Goal: Transaction & Acquisition: Purchase product/service

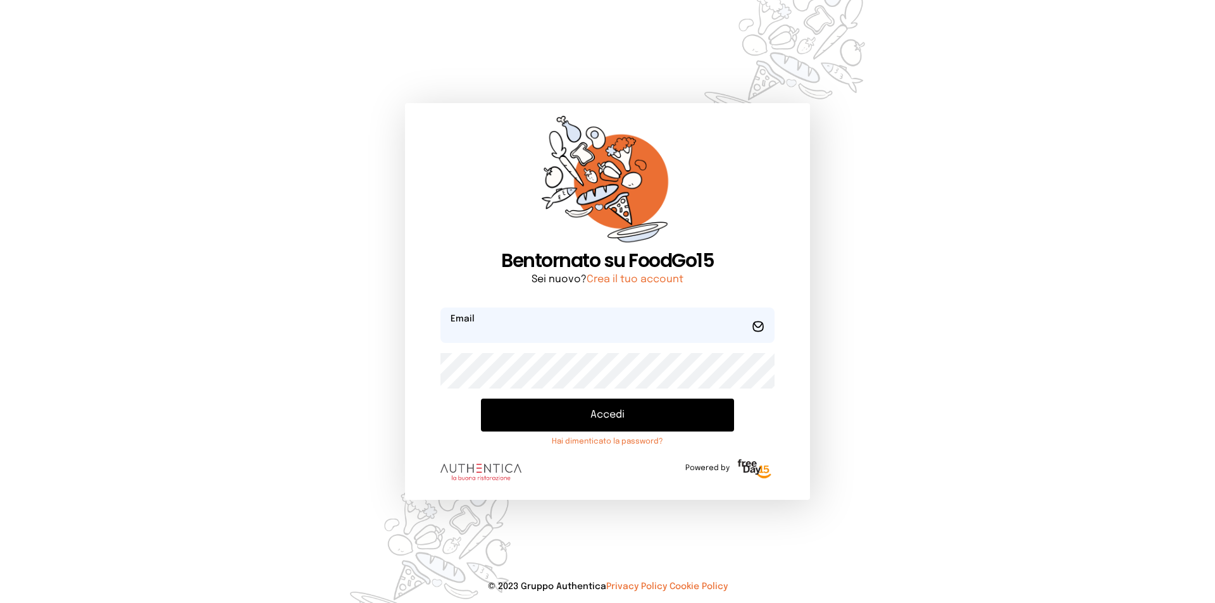
type input "**********"
click at [553, 409] on button "Accedi" at bounding box center [607, 415] width 253 height 33
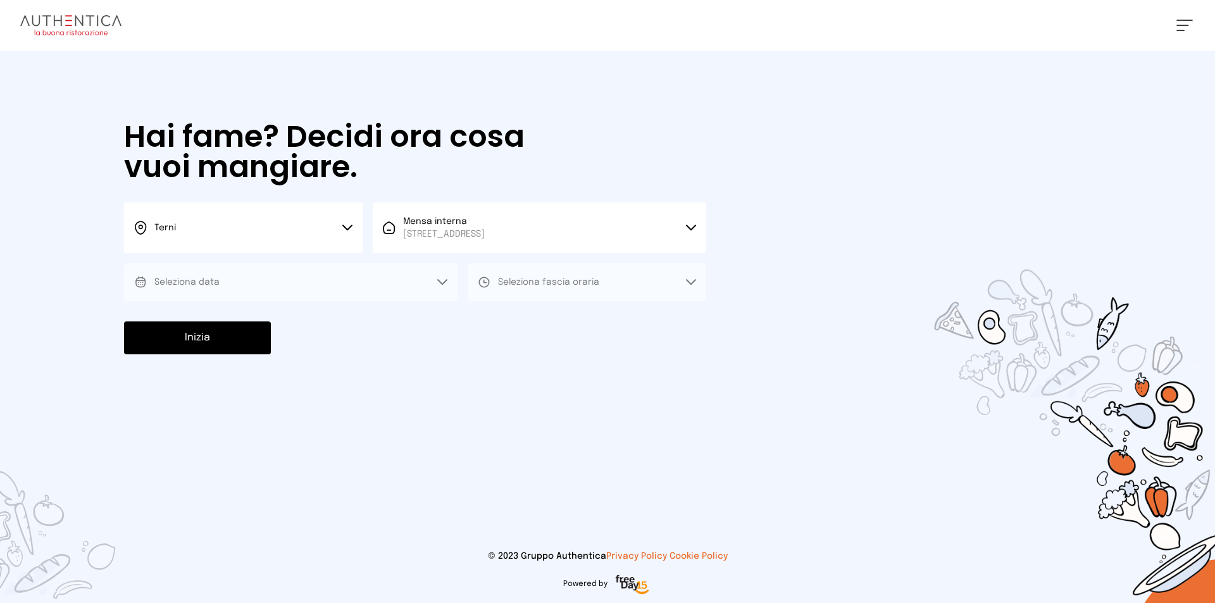
click at [383, 290] on button "Seleziona data" at bounding box center [290, 282] width 333 height 38
click at [267, 276] on button "Seleziona data" at bounding box center [290, 282] width 333 height 38
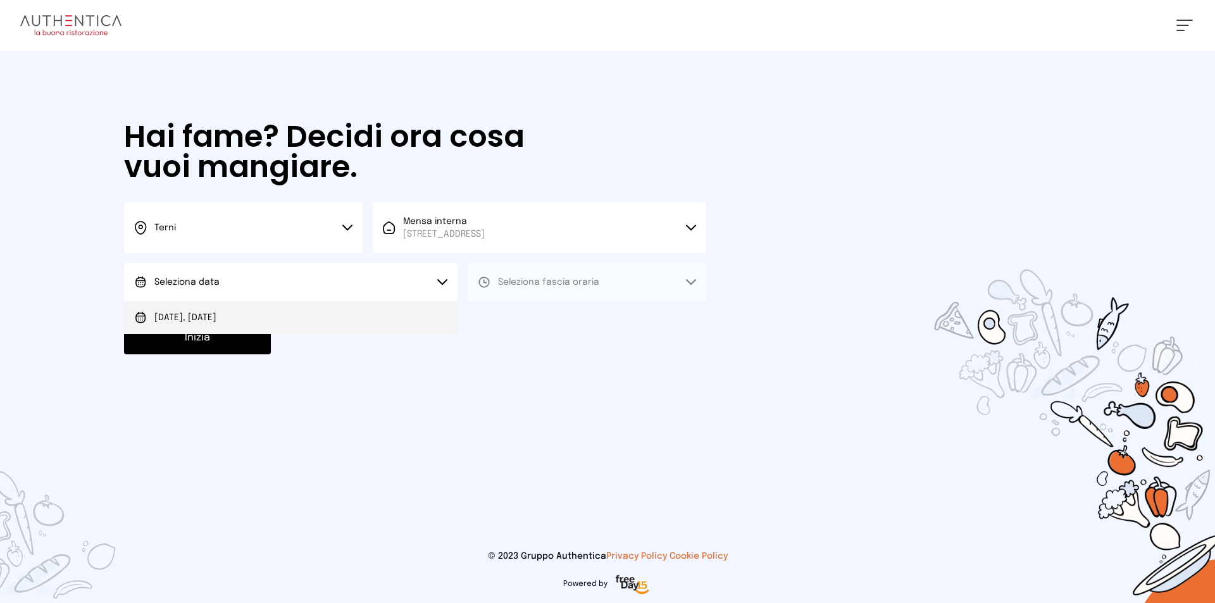
click at [306, 321] on li "[DATE], [DATE]" at bounding box center [290, 317] width 333 height 33
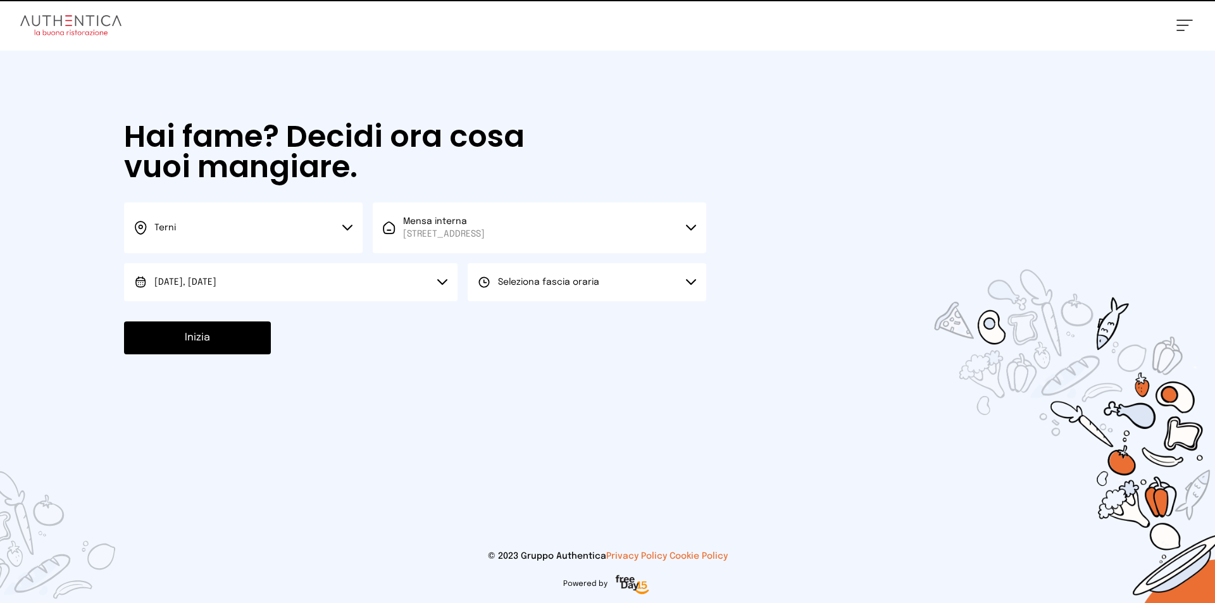
click at [529, 289] on button "Seleziona fascia oraria" at bounding box center [587, 282] width 239 height 38
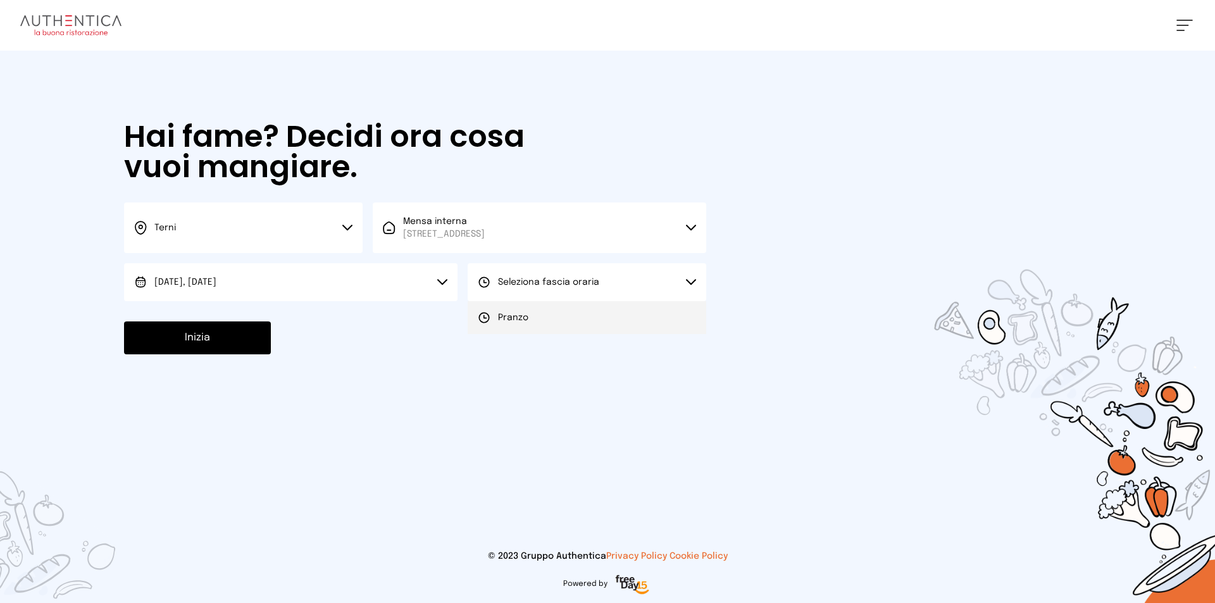
click at [526, 302] on li "Pranzo" at bounding box center [587, 317] width 239 height 33
click at [240, 332] on button "Inizia" at bounding box center [197, 337] width 147 height 33
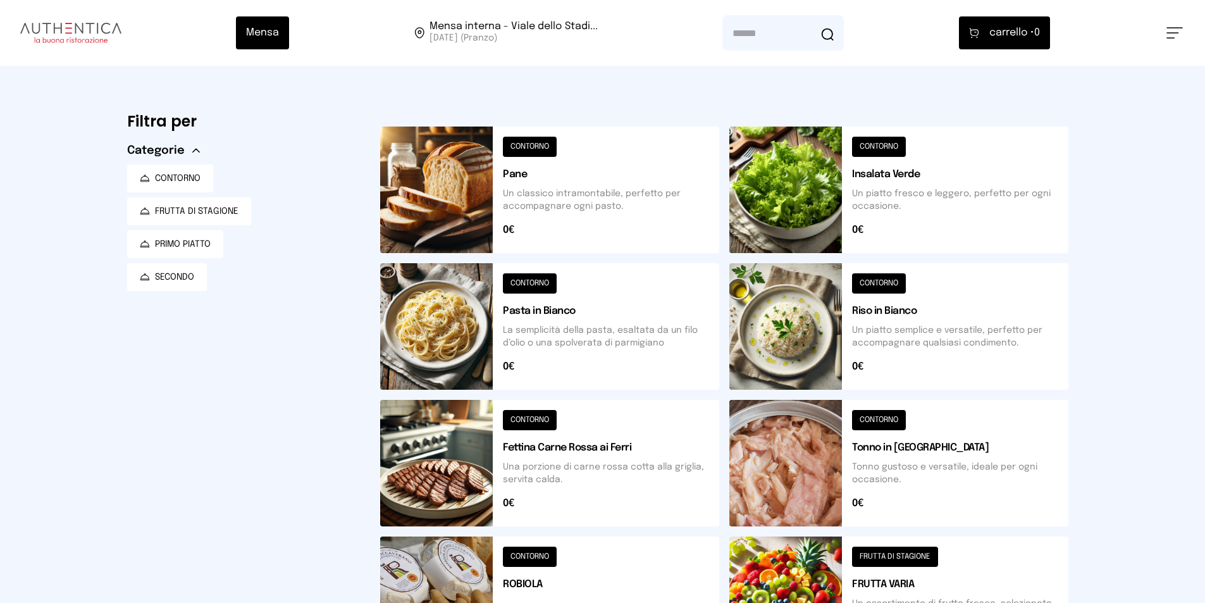
scroll to position [432, 0]
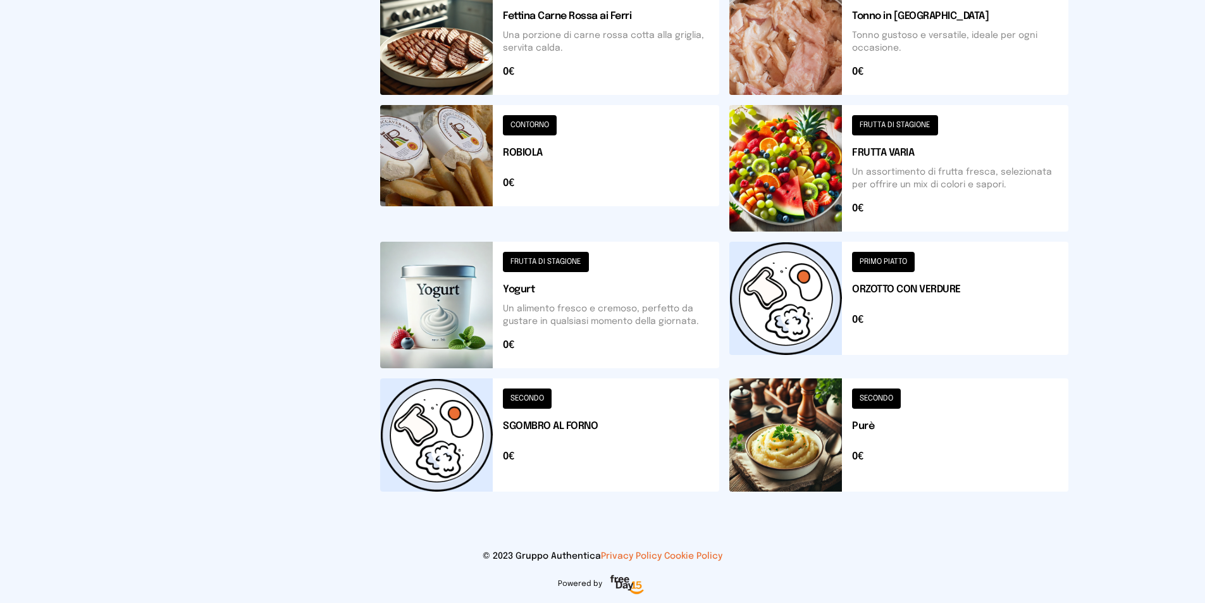
click at [475, 412] on button at bounding box center [549, 434] width 339 height 113
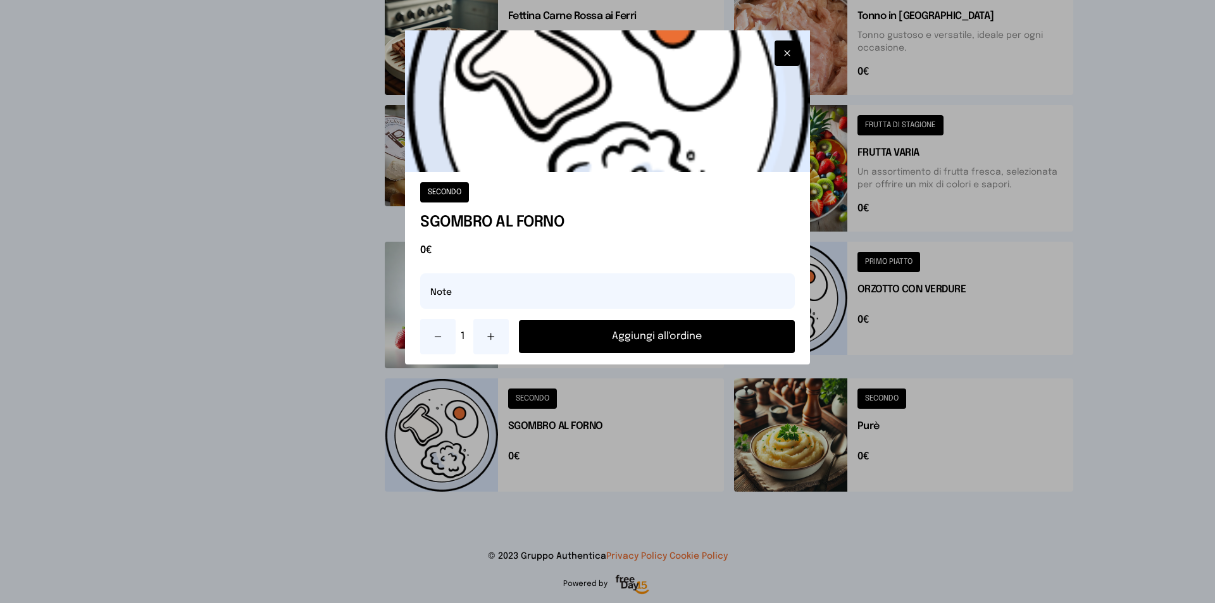
click at [507, 341] on button at bounding box center [490, 336] width 35 height 35
click at [550, 337] on button "Aggiungi all'ordine" at bounding box center [657, 336] width 276 height 33
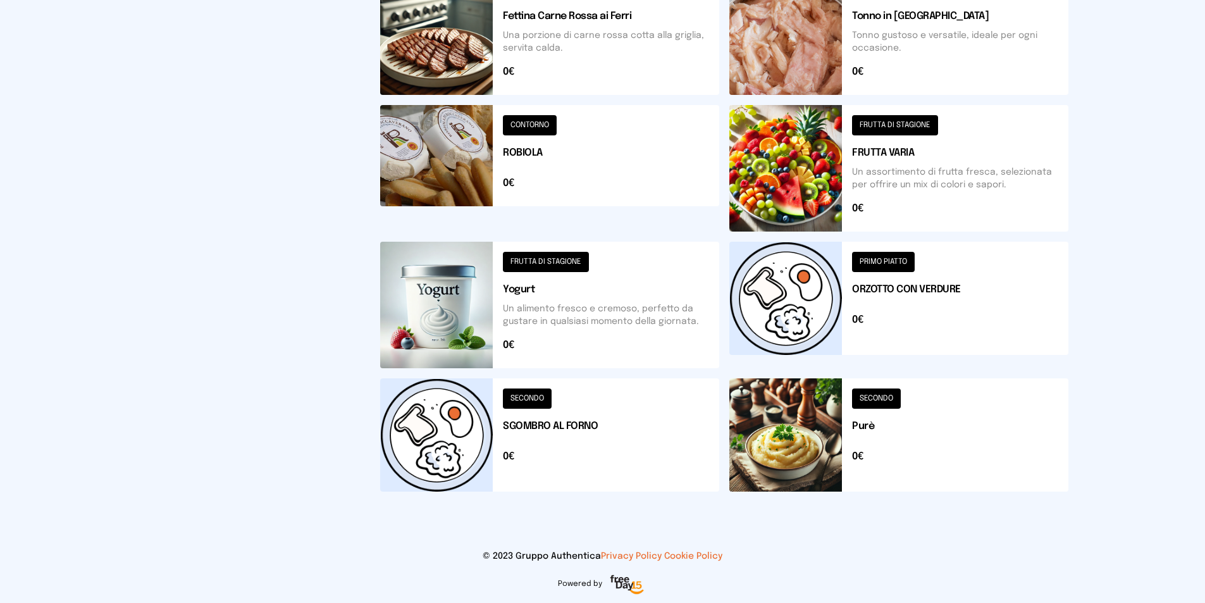
click at [880, 433] on button at bounding box center [899, 434] width 339 height 113
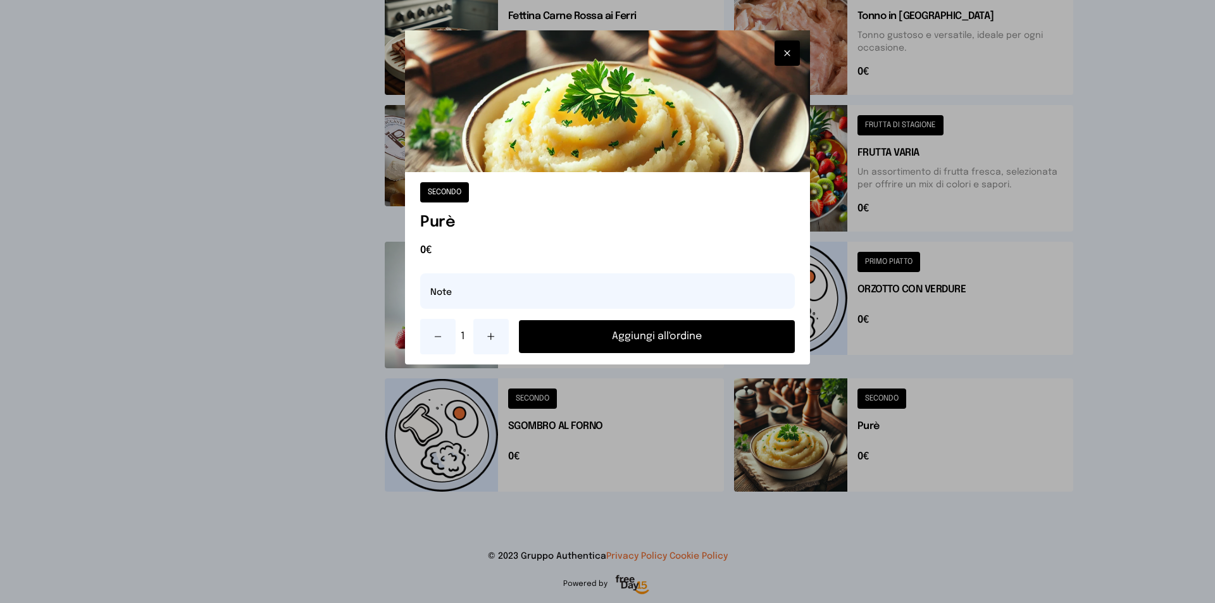
click at [658, 343] on button "Aggiungi all'ordine" at bounding box center [657, 336] width 276 height 33
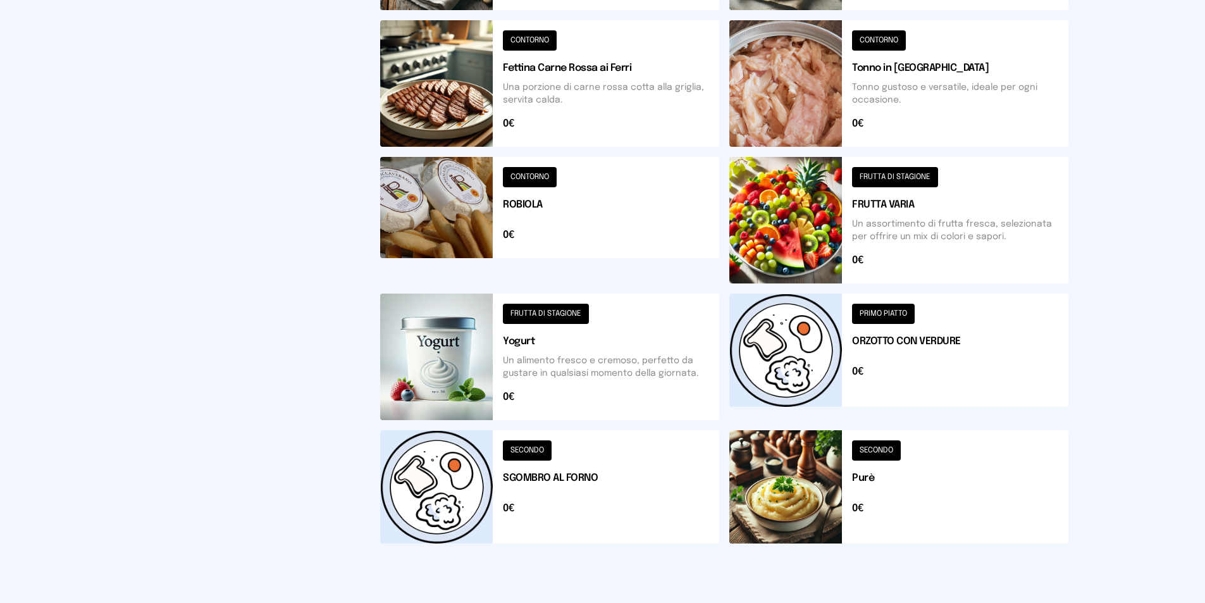
scroll to position [63, 0]
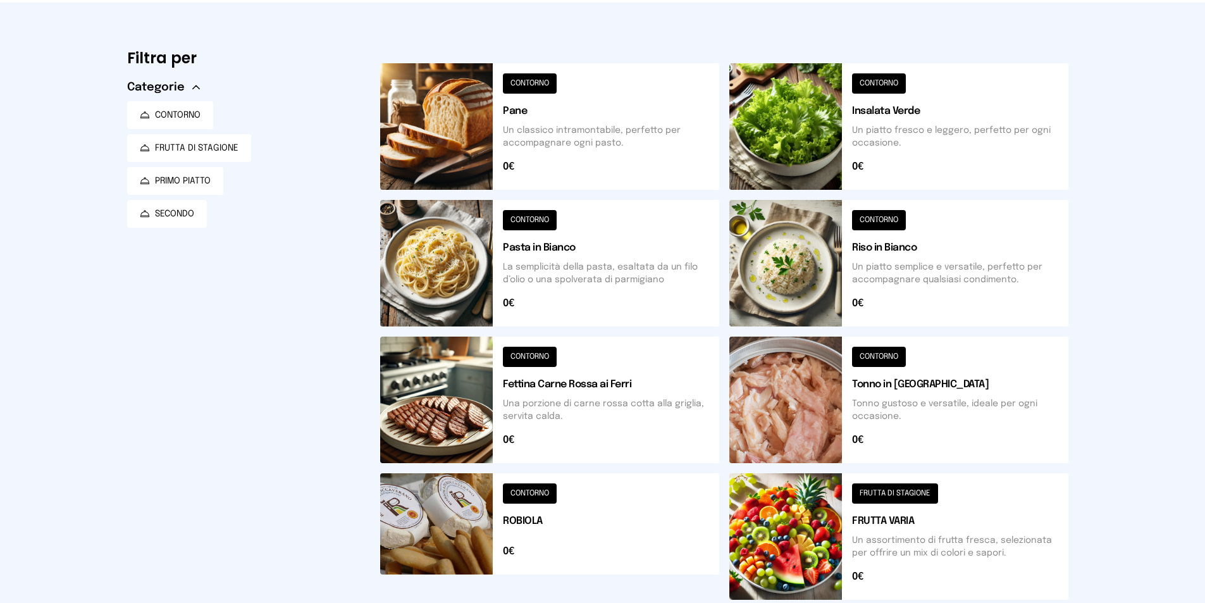
click at [807, 182] on button at bounding box center [899, 126] width 339 height 127
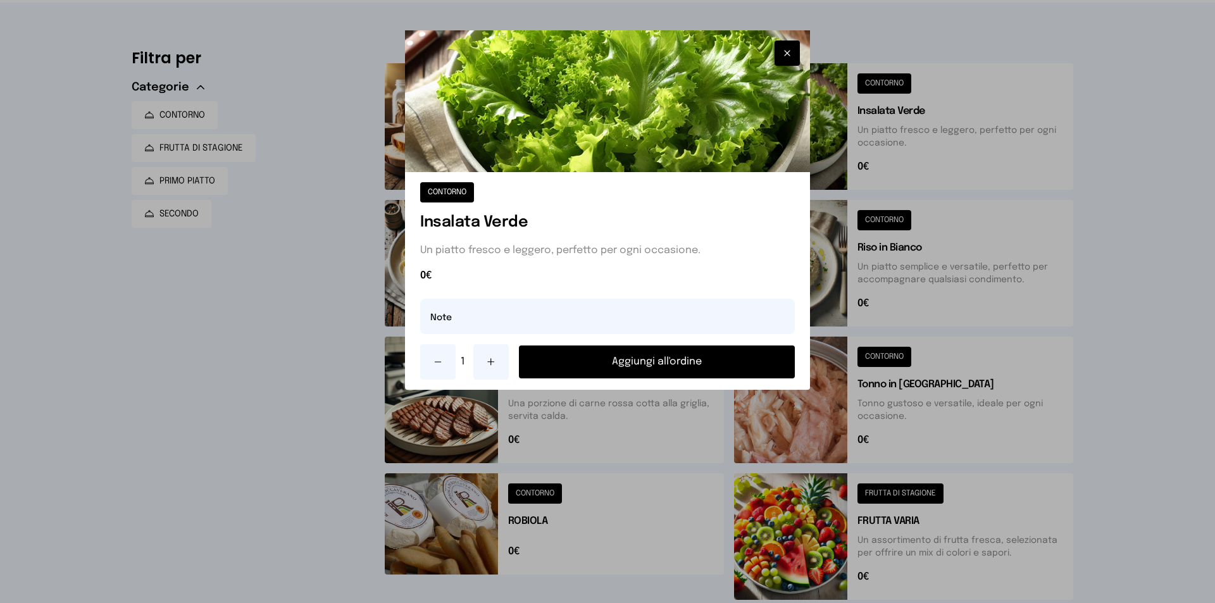
click at [615, 366] on button "Aggiungi all'ordine" at bounding box center [657, 361] width 276 height 33
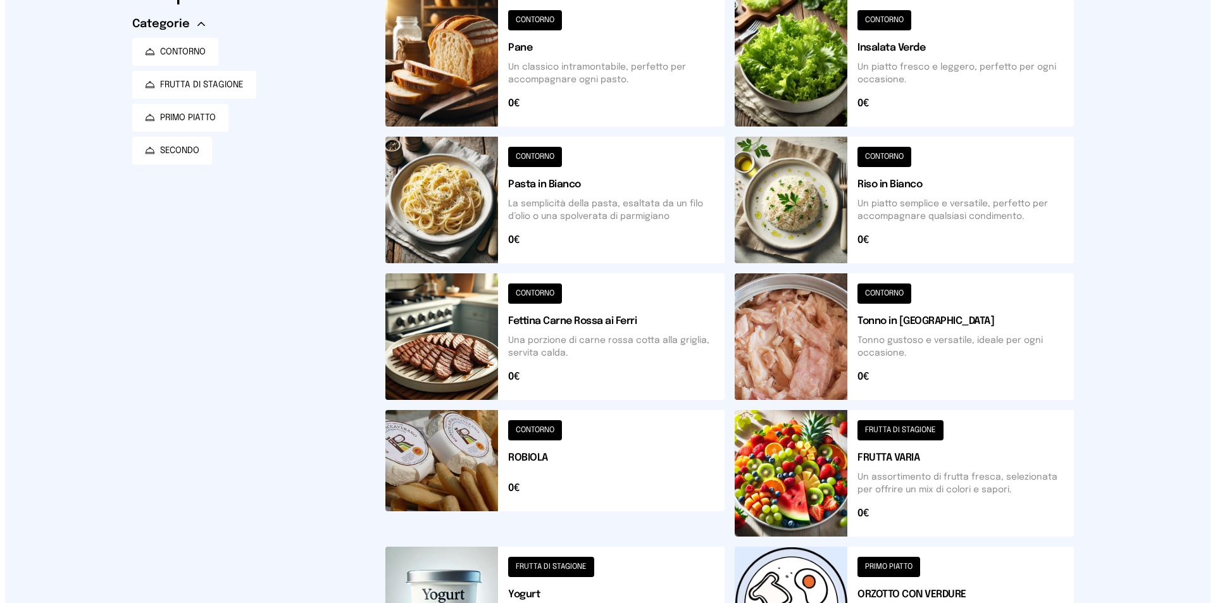
scroll to position [0, 0]
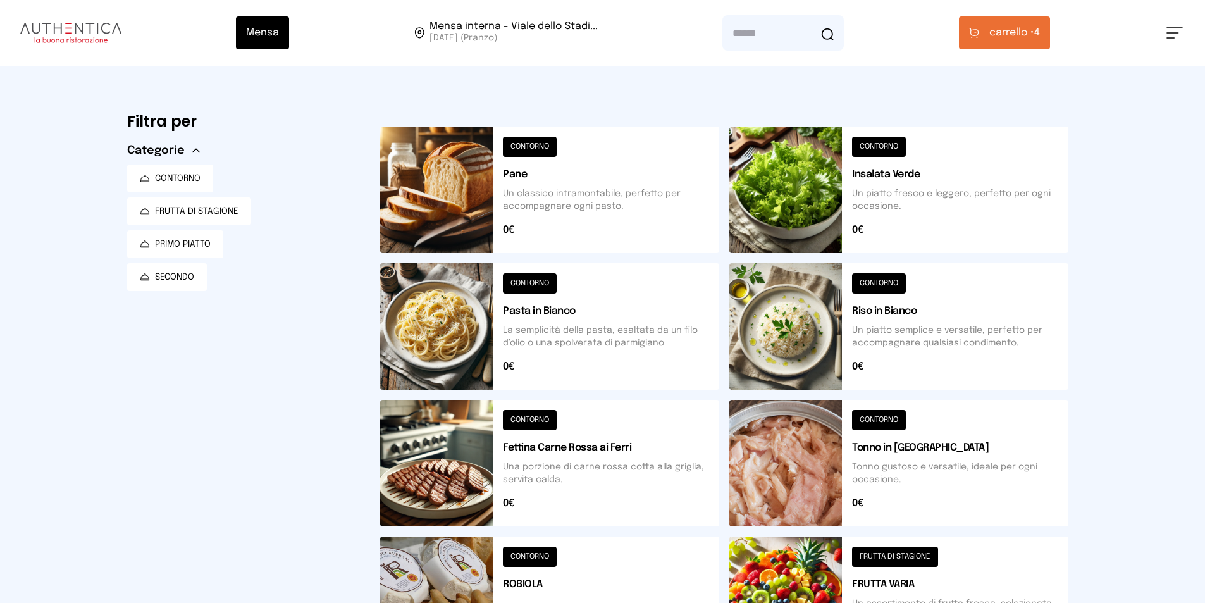
click at [993, 49] on div "Mensa Mensa interna - Viale dello Stadi... [DATE] ([GEOGRAPHIC_DATA]) [GEOGRAPH…" at bounding box center [602, 33] width 1205 height 66
click at [991, 37] on span "carrello •" at bounding box center [1012, 32] width 45 height 15
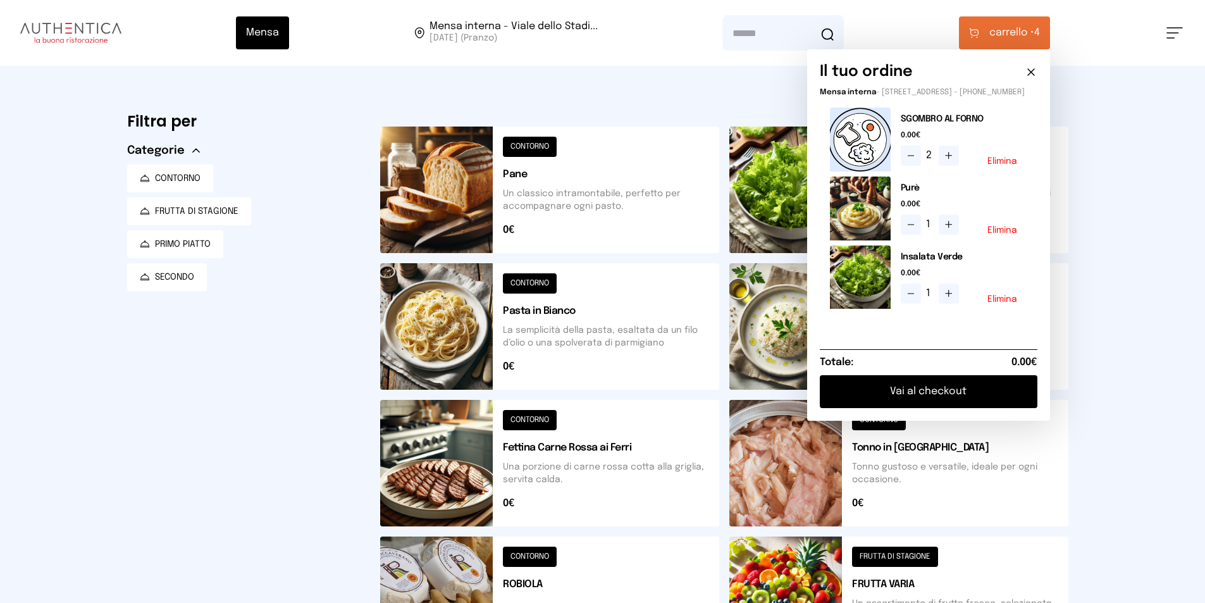
click at [917, 392] on button "Vai al checkout" at bounding box center [929, 391] width 218 height 33
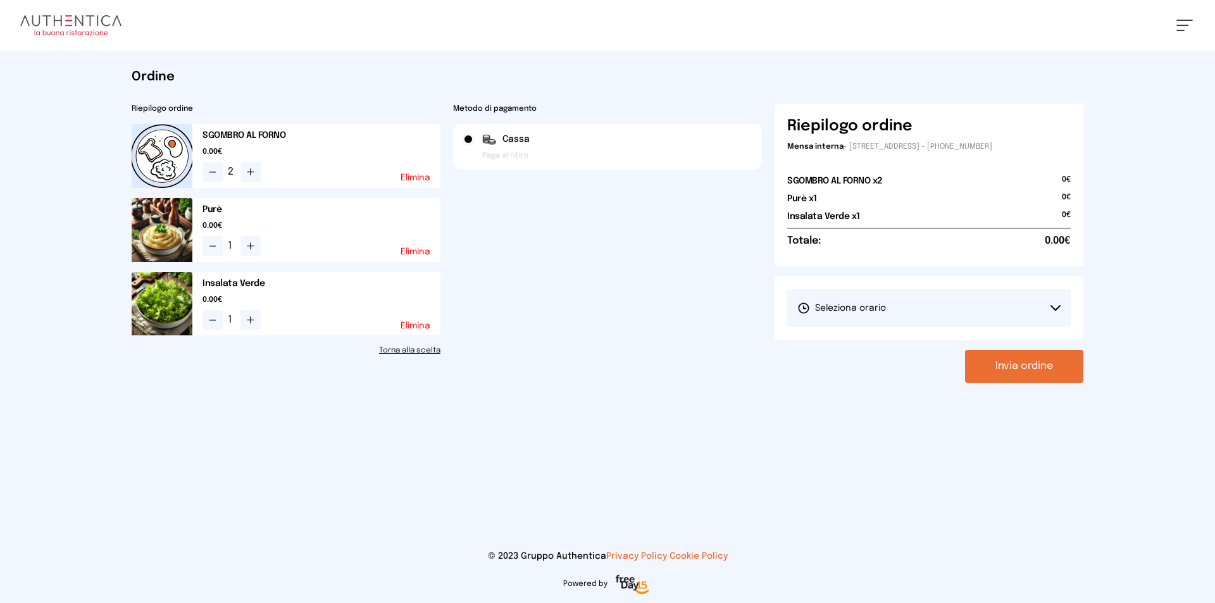
click at [879, 321] on button "Seleziona orario" at bounding box center [928, 308] width 283 height 38
click at [852, 356] on li "1° Turno (13:00 - 15:00)" at bounding box center [928, 343] width 283 height 33
click at [1040, 371] on button "Invia ordine" at bounding box center [1024, 366] width 118 height 33
